Goal: Task Accomplishment & Management: Manage account settings

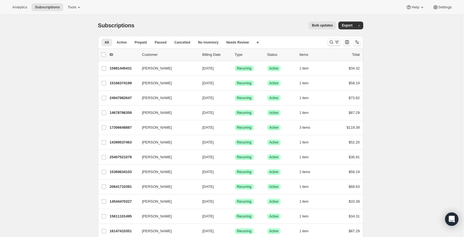
click at [332, 43] on icon "Search and filter results" at bounding box center [332, 42] width 6 height 6
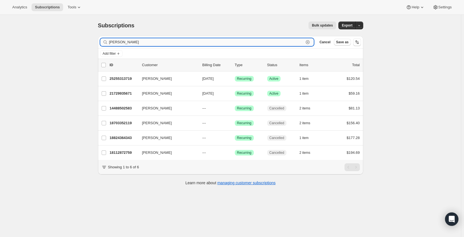
click at [128, 42] on input "[PERSON_NAME]" at bounding box center [206, 42] width 195 height 8
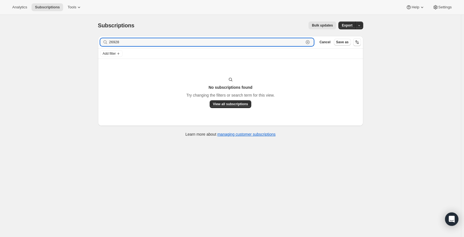
type input "26928"
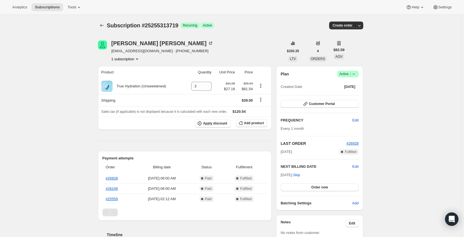
click at [350, 75] on span "Active |" at bounding box center [348, 74] width 17 height 6
click at [344, 96] on span "Cancel subscription" at bounding box center [350, 94] width 32 height 4
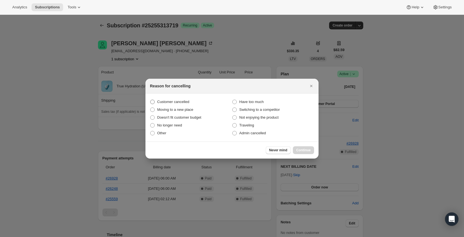
click at [179, 104] on span "Customer cancelled" at bounding box center [173, 102] width 32 height 4
click at [151, 100] on input "Customer cancelled" at bounding box center [150, 100] width 0 height 0
radio input "true"
click at [184, 110] on span "Moving to a new place" at bounding box center [175, 110] width 36 height 4
click at [151, 108] on input "Moving to a new place" at bounding box center [150, 108] width 0 height 0
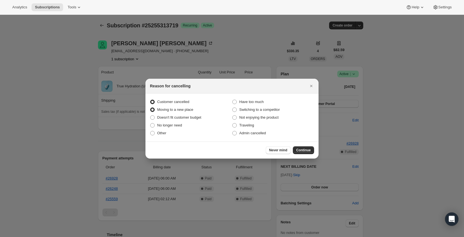
radio input "true"
radio input "false"
click at [302, 151] on span "Continue" at bounding box center [303, 150] width 15 height 4
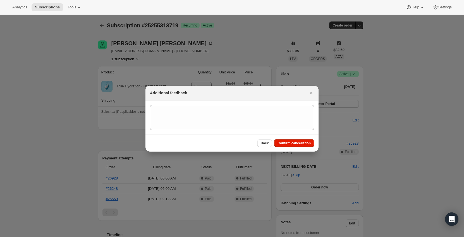
click at [179, 104] on section ":r21:" at bounding box center [232, 118] width 173 height 34
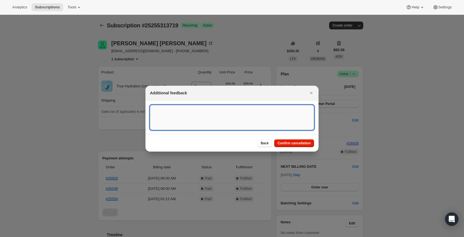
click at [177, 111] on textarea ":r21:" at bounding box center [232, 117] width 164 height 25
type textarea "Customer moving to new country that we do not sell our product in. - ED"
click at [295, 144] on span "Confirm cancellation" at bounding box center [294, 143] width 33 height 4
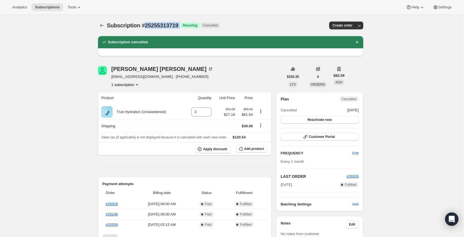
drag, startPoint x: 174, startPoint y: 25, endPoint x: 145, endPoint y: 25, distance: 29.3
click at [145, 25] on div "Subscription #25255313719 Success Recurring Cancelled" at bounding box center [189, 26] width 165 height 8
copy div "25255313719 Success"
